Goal: Contribute content

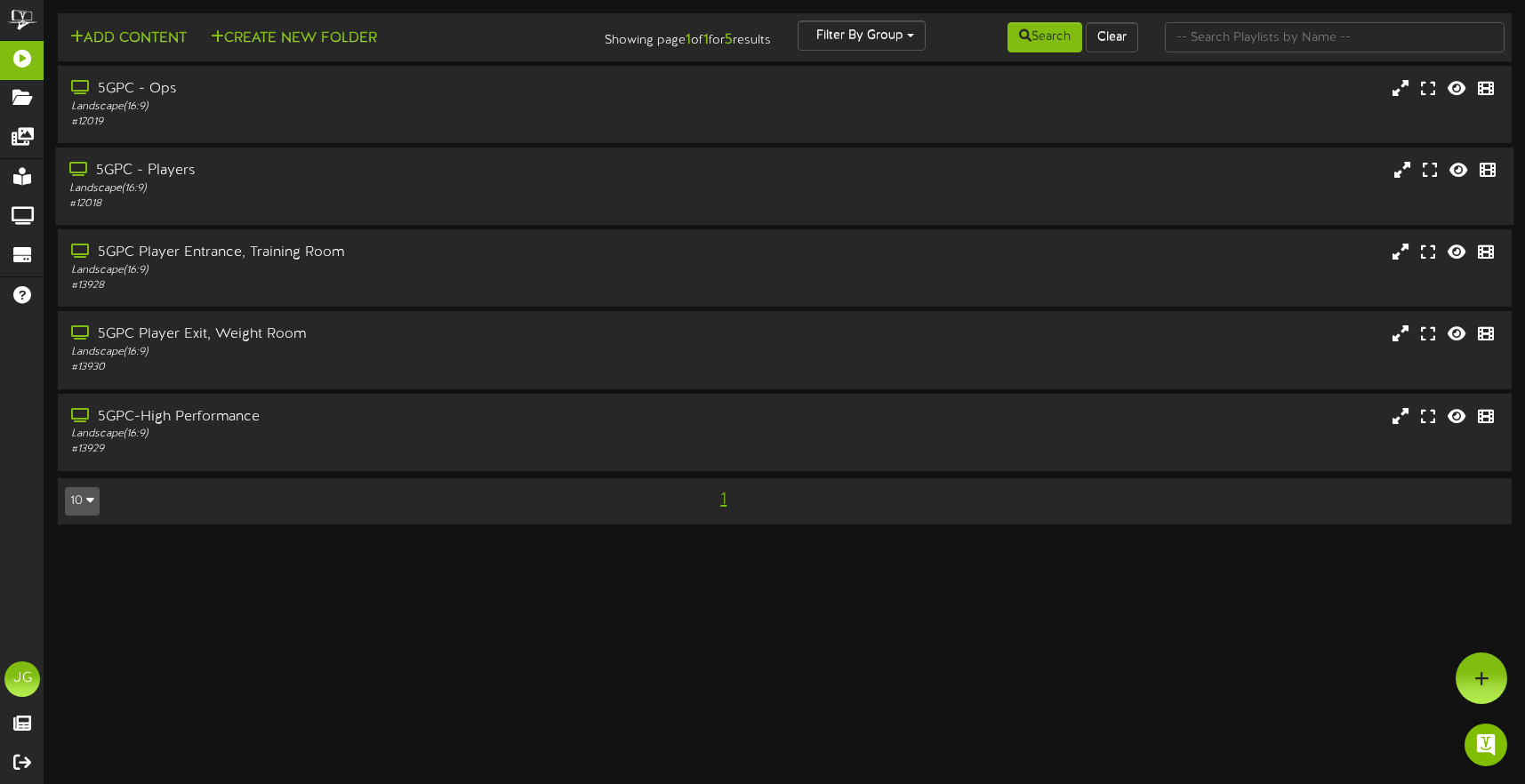
click at [568, 189] on div "Landscape ( 16:9 )" at bounding box center [359, 188] width 580 height 15
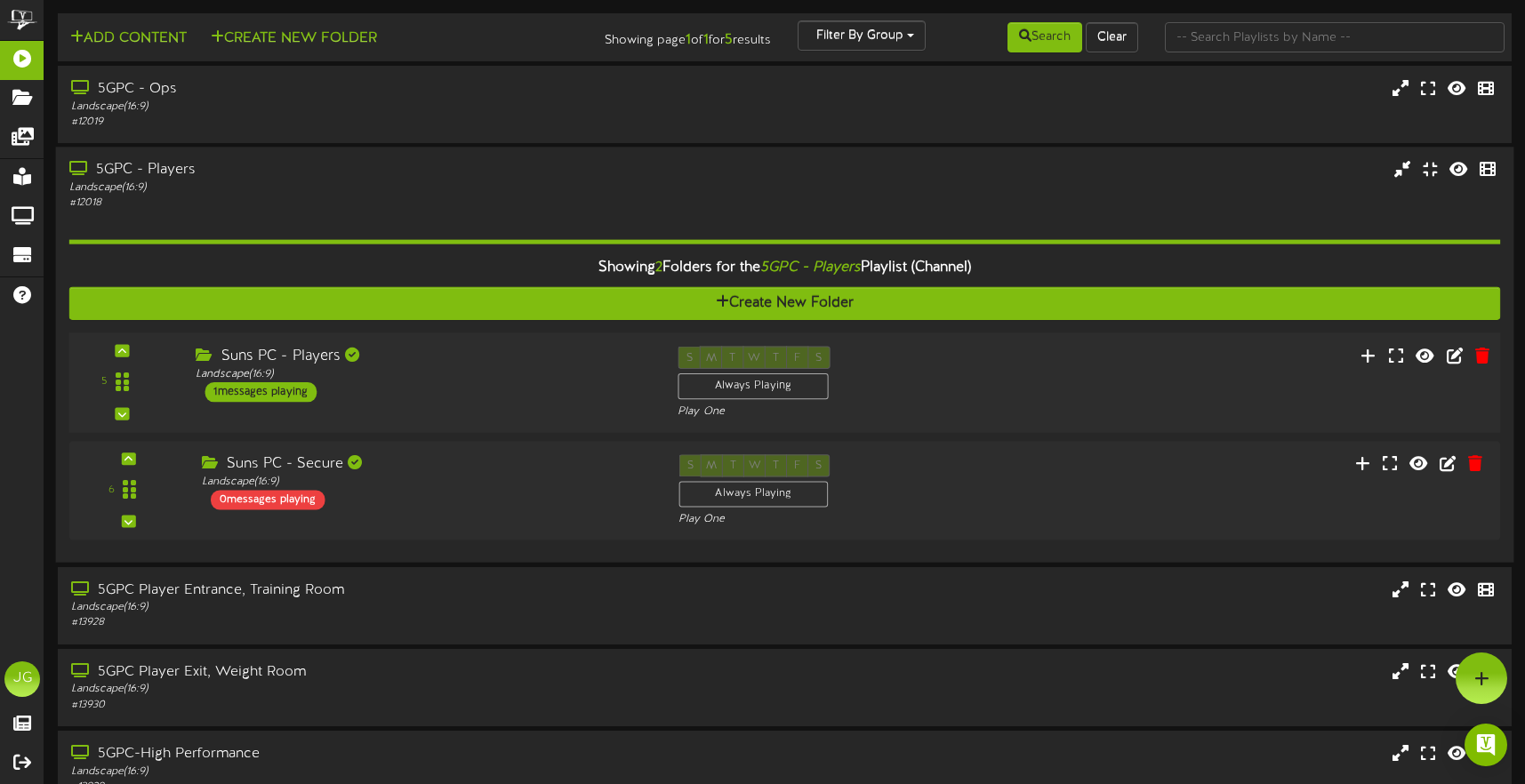
click at [477, 379] on div "Suns PC - Players Landscape ( 16:9 ) 1 messages playing" at bounding box center [423, 374] width 482 height 56
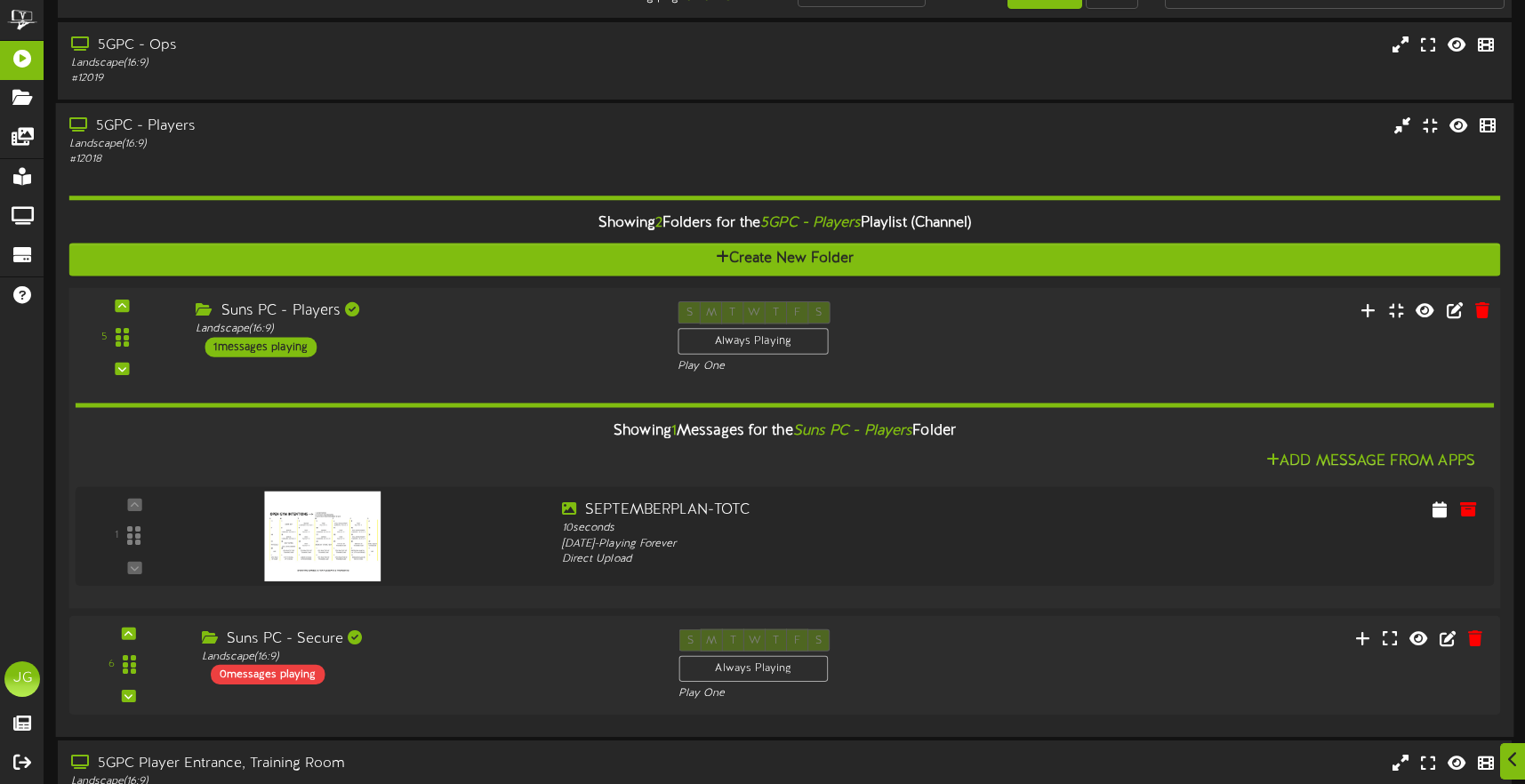
scroll to position [45, 0]
click at [1466, 503] on icon at bounding box center [1475, 508] width 20 height 20
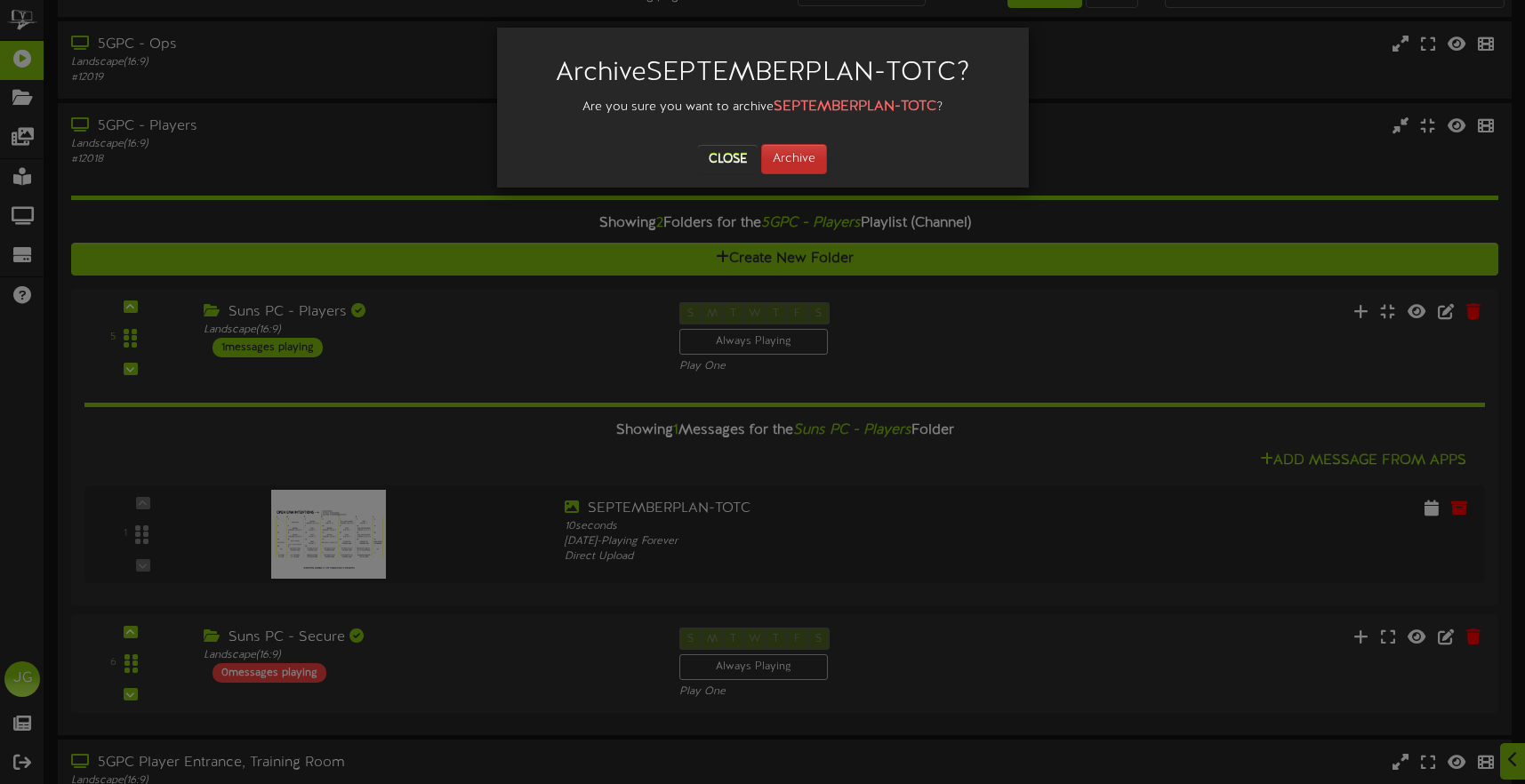
click at [816, 161] on button "Archive" at bounding box center [794, 158] width 65 height 31
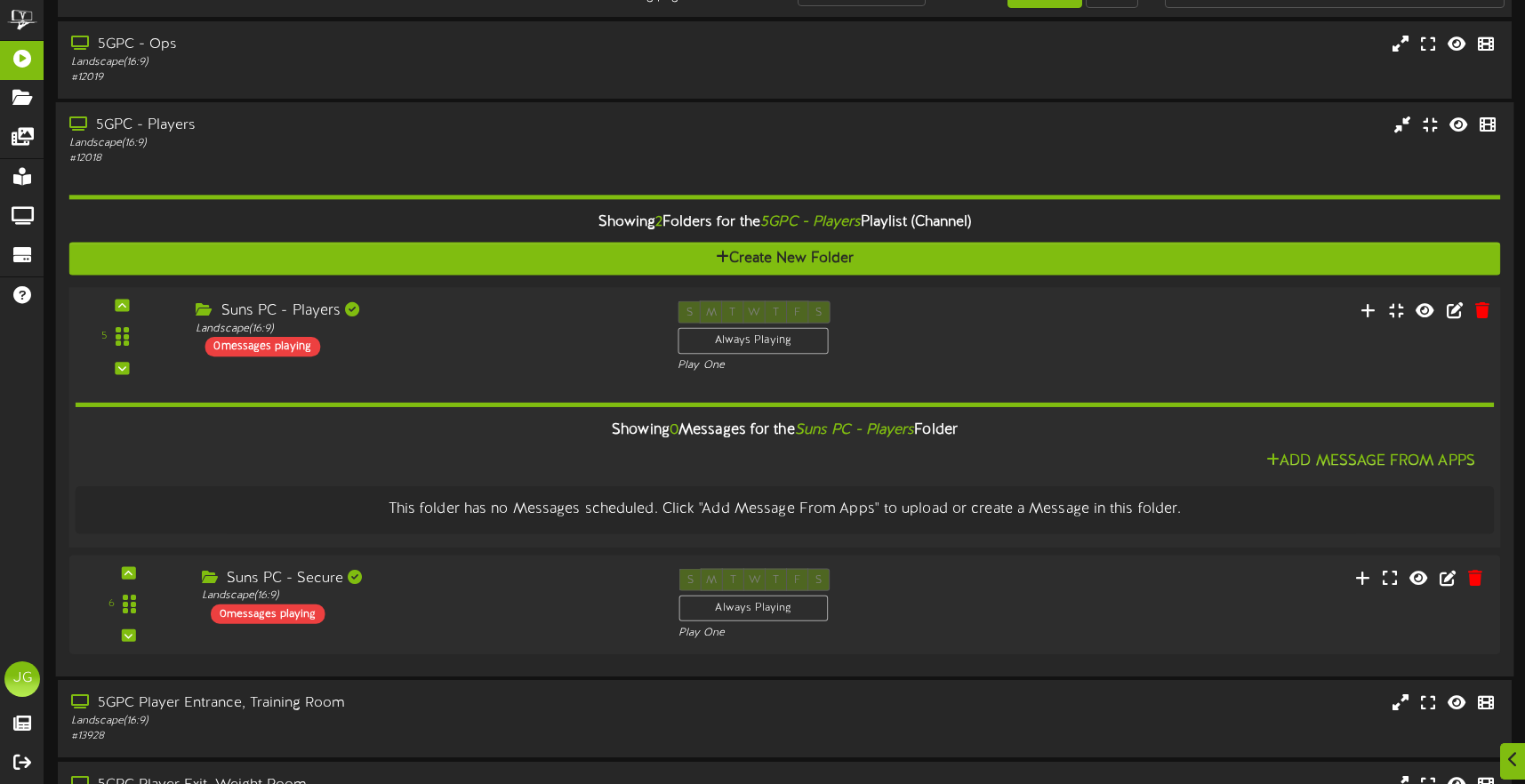
click at [609, 361] on div "5 ( 16:9" at bounding box center [785, 338] width 1446 height 73
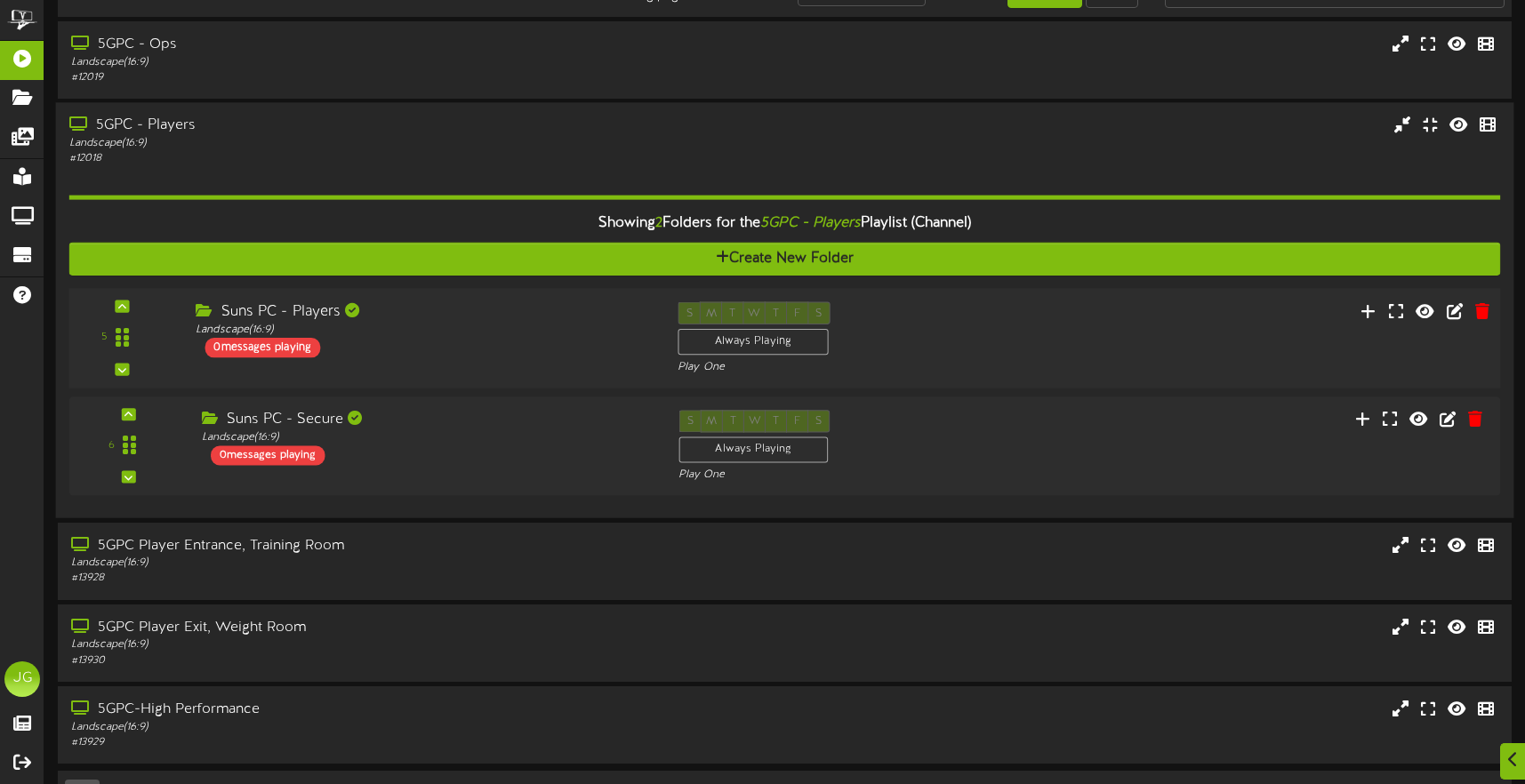
click at [617, 358] on div "5 ( 16:9" at bounding box center [785, 339] width 1446 height 73
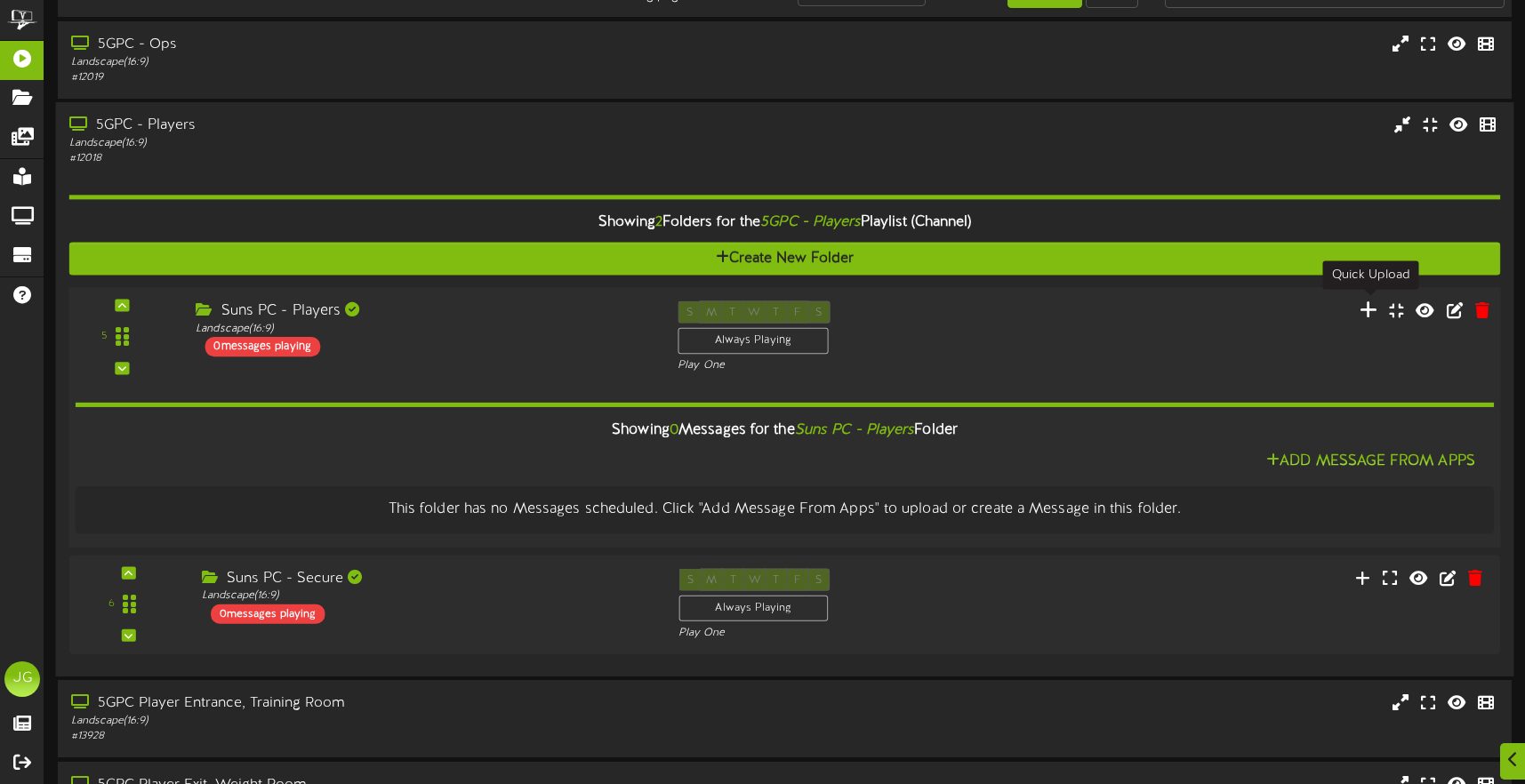
click at [1372, 303] on icon at bounding box center [1369, 310] width 19 height 20
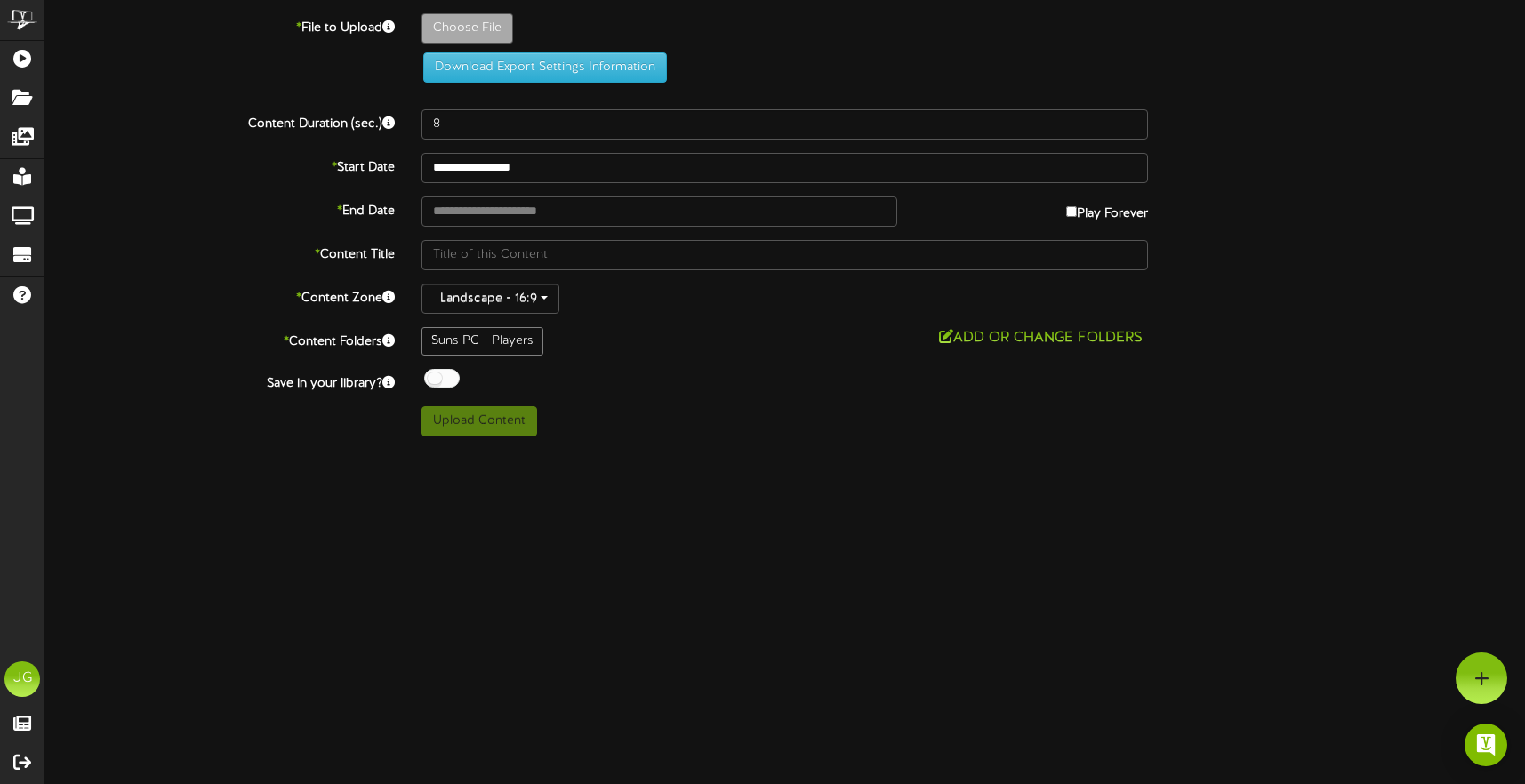
type input "**********"
type input "SEPTEMBERPLAN-TOTC"
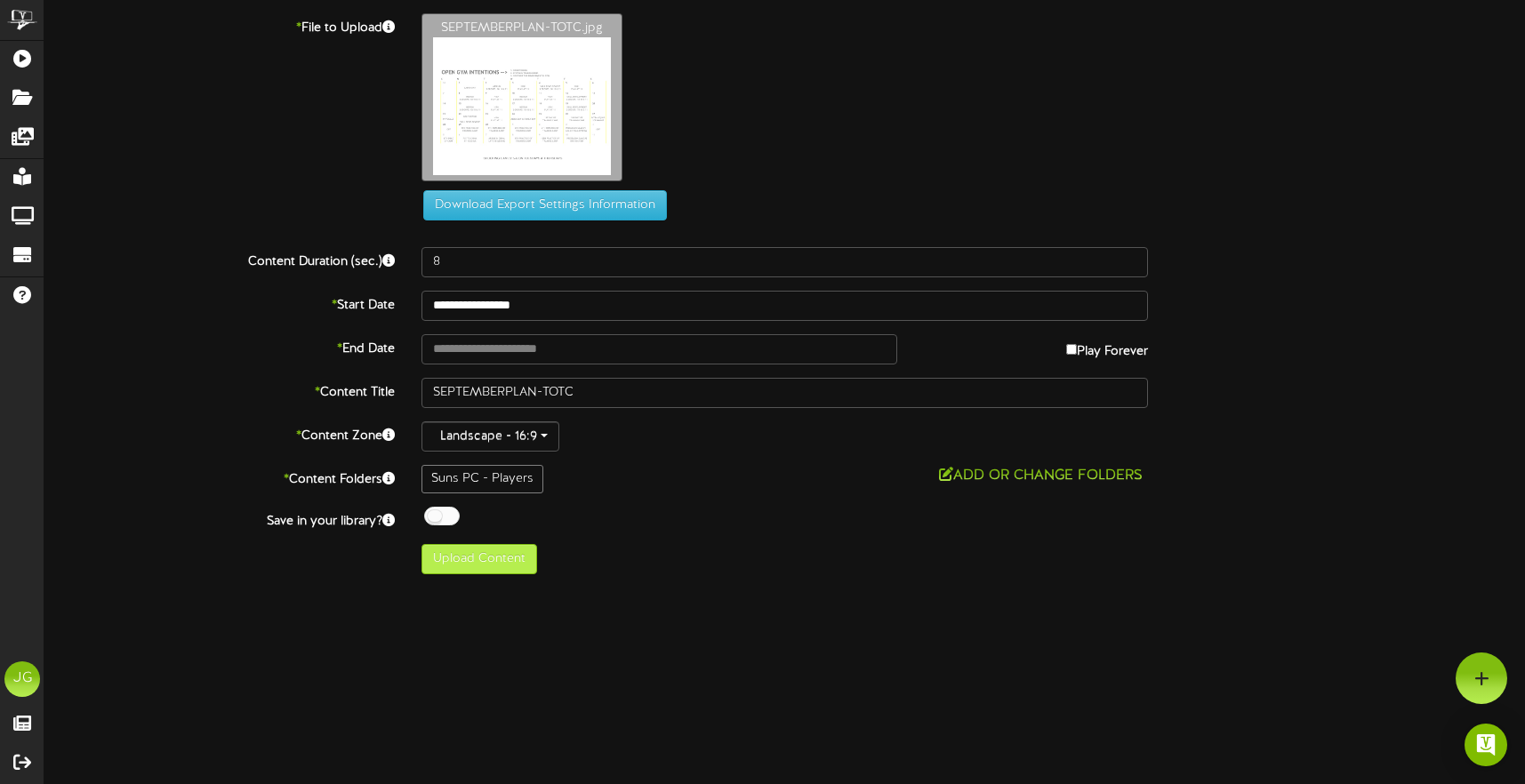
click at [479, 563] on button "Upload Content" at bounding box center [479, 559] width 116 height 31
type input "**********"
